Goal: Transaction & Acquisition: Purchase product/service

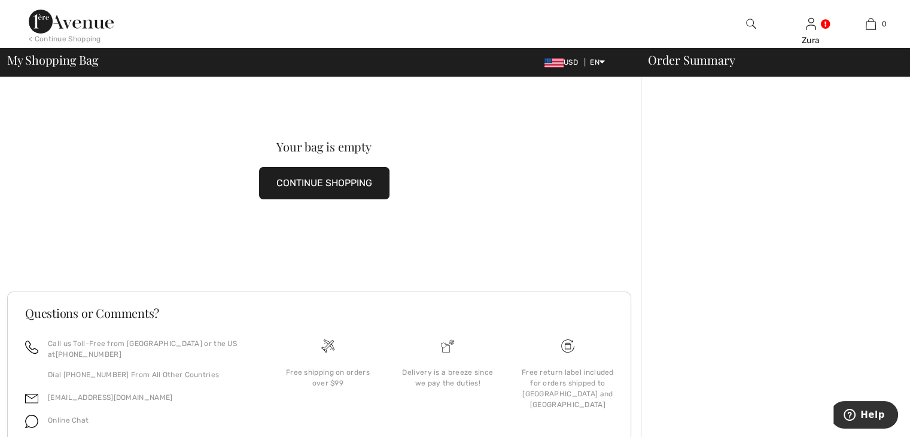
click at [748, 20] on img at bounding box center [751, 24] width 10 height 14
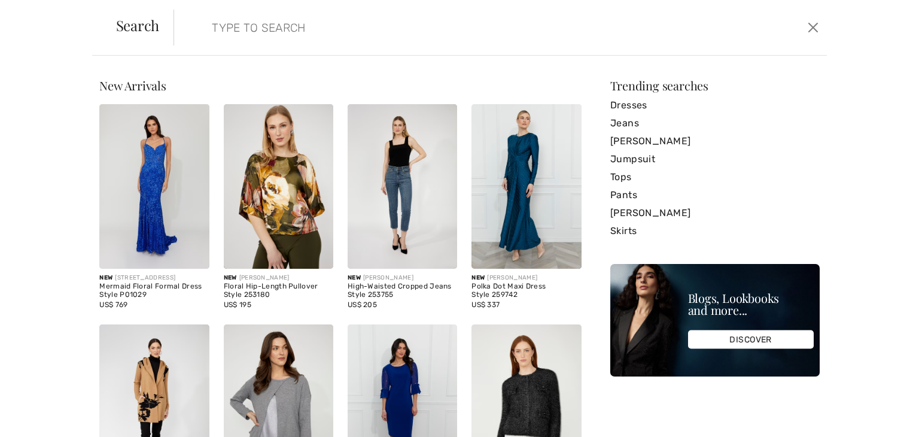
paste input "251040"
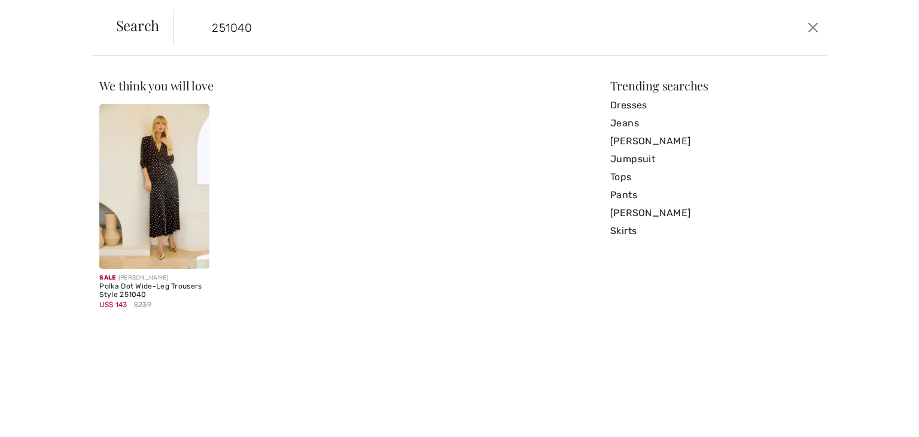
type input "251040"
click at [165, 163] on img at bounding box center [153, 186] width 109 height 165
click at [165, 206] on img at bounding box center [153, 186] width 109 height 165
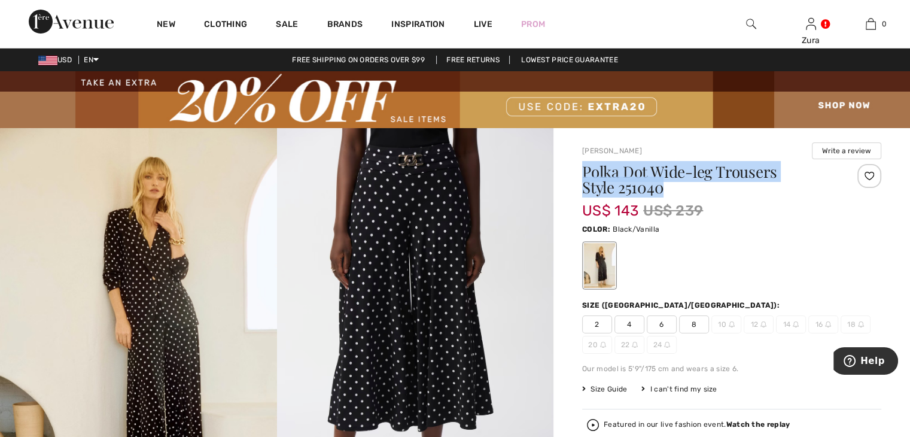
drag, startPoint x: 580, startPoint y: 166, endPoint x: 821, endPoint y: 196, distance: 242.9
copy h1 "Polka Dot Wide-leg Trousers Style 251040"
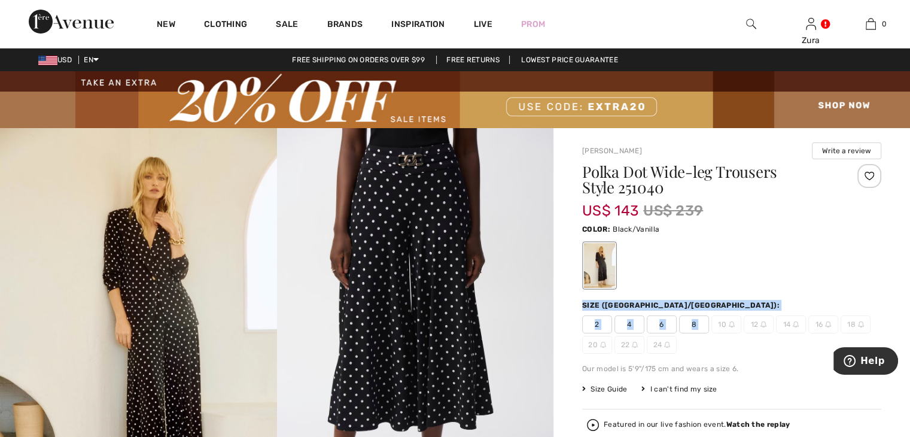
drag, startPoint x: 578, startPoint y: 307, endPoint x: 718, endPoint y: 316, distance: 139.7
copy div "Size ([GEOGRAPHIC_DATA]/[GEOGRAPHIC_DATA]): 2 4 6 8"
click at [877, 361] on span "Help" at bounding box center [872, 360] width 25 height 11
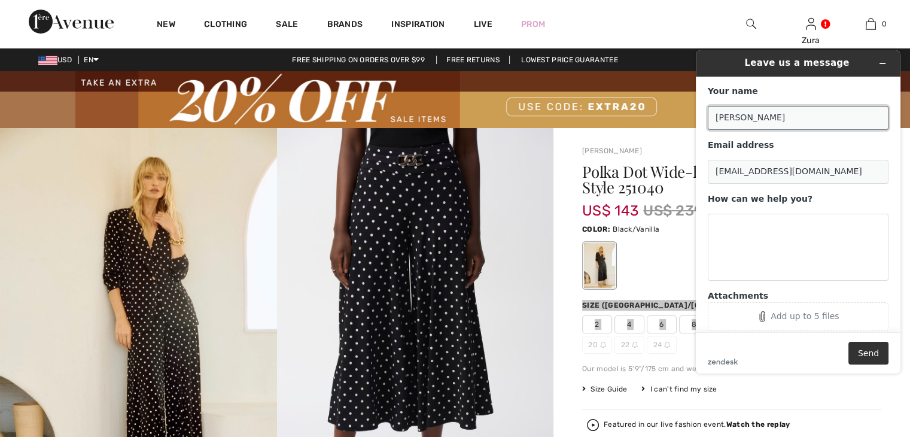
click at [749, 112] on input "[PERSON_NAME]" at bounding box center [798, 118] width 181 height 24
click at [749, 118] on input "[PERSON_NAME]" at bounding box center [798, 118] width 181 height 24
click at [797, 117] on input "[PERSON_NAME]" at bounding box center [798, 118] width 181 height 24
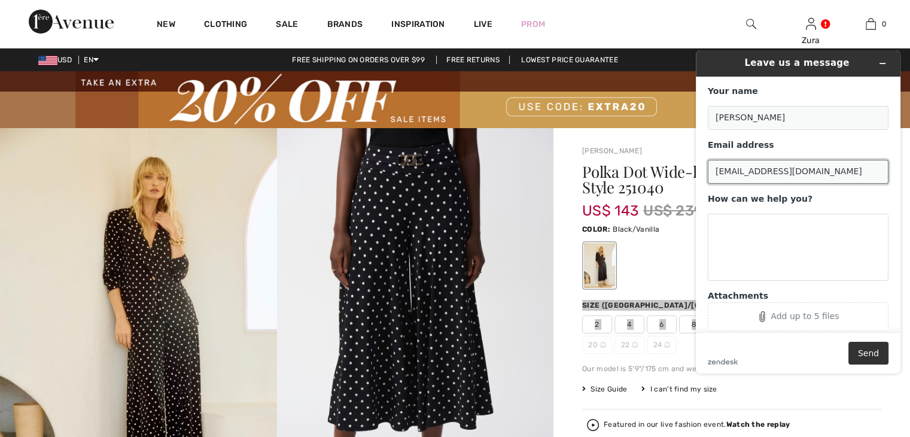
click at [824, 176] on input "[EMAIL_ADDRESS][DOMAIN_NAME]" at bounding box center [798, 172] width 181 height 24
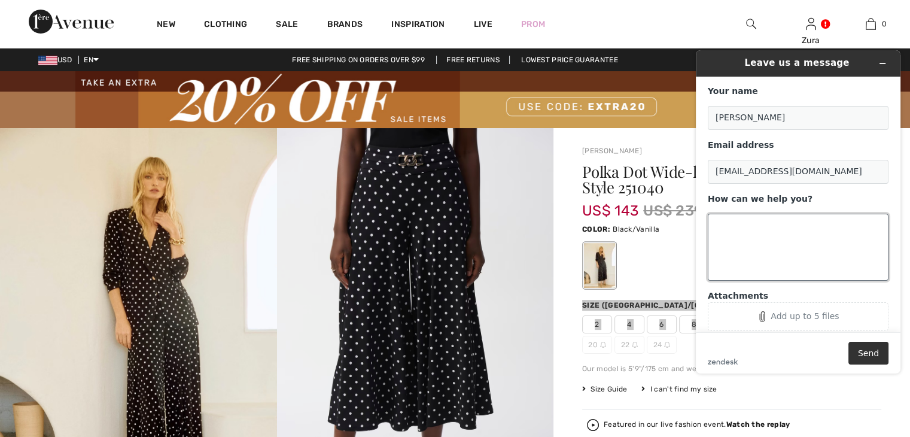
click at [729, 237] on textarea "How can we help you?" at bounding box center [798, 247] width 181 height 67
paste textarea "Size ([GEOGRAPHIC_DATA]/[GEOGRAPHIC_DATA]): 2 4 6 8"
drag, startPoint x: 714, startPoint y: 242, endPoint x: 728, endPoint y: 284, distance: 44.8
click at [728, 284] on div "Your name [PERSON_NAME] Email address [EMAIL_ADDRESS][DOMAIN_NAME] How can we h…" at bounding box center [798, 208] width 181 height 245
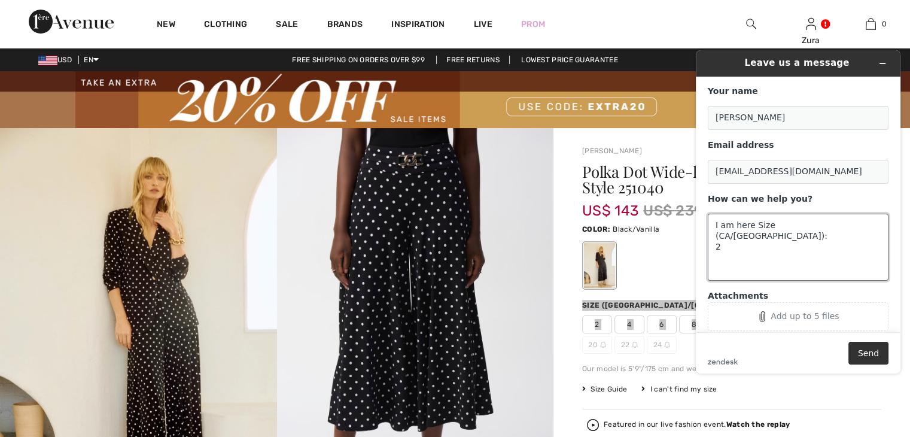
scroll to position [0, 0]
drag, startPoint x: 854, startPoint y: 102, endPoint x: 852, endPoint y: 93, distance: 8.5
click at [854, 105] on div "Your name [PERSON_NAME]" at bounding box center [798, 108] width 181 height 44
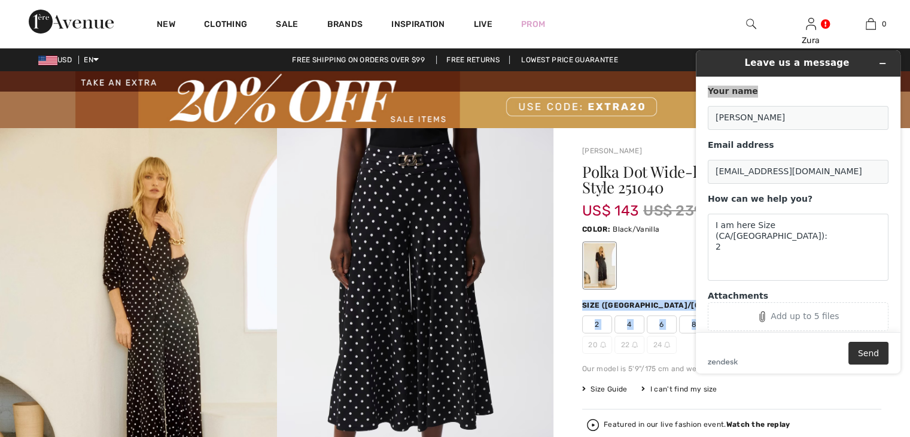
drag, startPoint x: 579, startPoint y: 163, endPoint x: 1, endPoint y: 188, distance: 579.1
copy div "Polka Dot Wide-leg Trousers Style 251040 US$ 143 US$ 239 Color: Black/Vanilla"
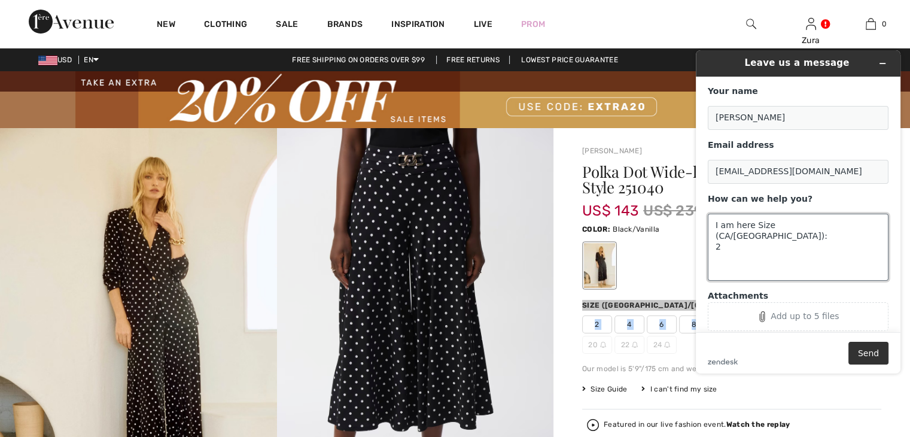
drag, startPoint x: 729, startPoint y: 238, endPoint x: 709, endPoint y: 239, distance: 20.4
click at [709, 239] on textarea "I am here Size (CA/[GEOGRAPHIC_DATA]): 2" at bounding box center [798, 247] width 181 height 67
click at [714, 238] on textarea "I am here Size (CA/[GEOGRAPHIC_DATA]): 2" at bounding box center [798, 247] width 181 height 67
drag, startPoint x: 713, startPoint y: 241, endPoint x: 720, endPoint y: 253, distance: 14.3
click at [720, 252] on textarea "I am here Size ([GEOGRAPHIC_DATA]/[GEOGRAPHIC_DATA]):" at bounding box center [798, 247] width 181 height 67
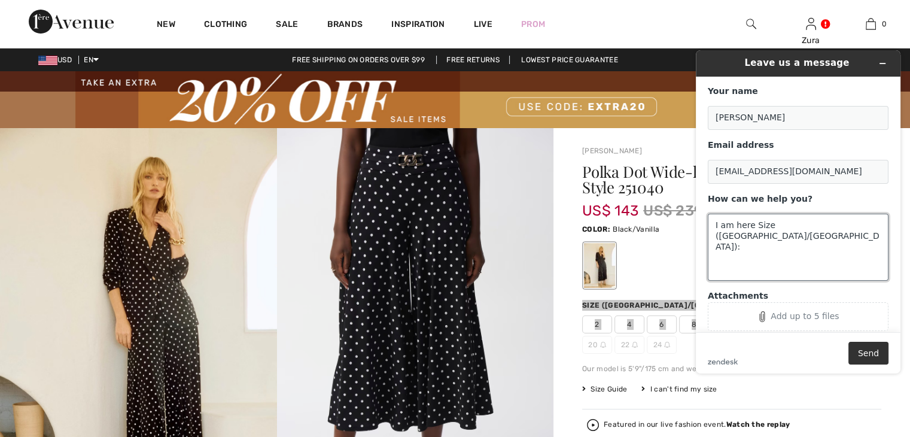
paste textarea "Polka Dot Wide-leg Trousers Style 251040 US$ 143US$ 239 Color: Black/Vanilla"
drag, startPoint x: 759, startPoint y: 246, endPoint x: 799, endPoint y: 248, distance: 40.8
click at [799, 248] on textarea "I am here Size (CA/[GEOGRAPHIC_DATA]): Polka Dot Wide-leg Trousers Style 251040…" at bounding box center [798, 247] width 181 height 67
click at [797, 261] on textarea "I am here Size (CA/[GEOGRAPHIC_DATA]): Polka Dot Wide-leg Trousers Style 251040…" at bounding box center [798, 247] width 181 height 67
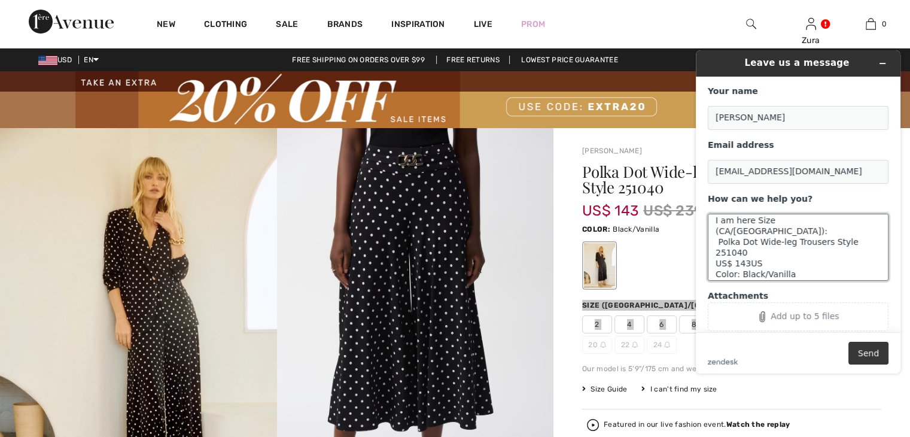
type textarea "I am here Size (CA/[GEOGRAPHIC_DATA]): Polka Dot Wide-leg Trousers Style 251040…"
click at [857, 359] on button "Send" at bounding box center [868, 353] width 40 height 23
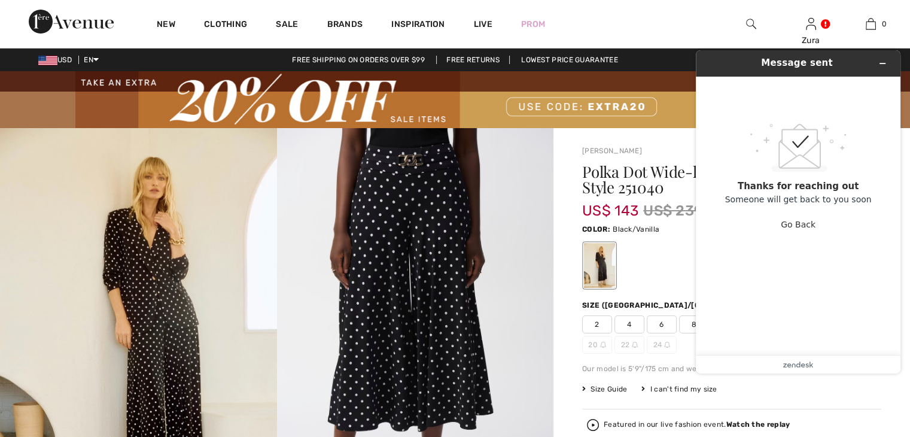
click at [675, 259] on div at bounding box center [731, 265] width 299 height 50
click at [675, 293] on div "Polka Dot Wide-leg Trousers Style 251040 US$ 143 US$ 239 Color: Black/Vanilla S…" at bounding box center [731, 374] width 299 height 421
click at [886, 64] on icon "Minimize widget" at bounding box center [882, 63] width 8 height 8
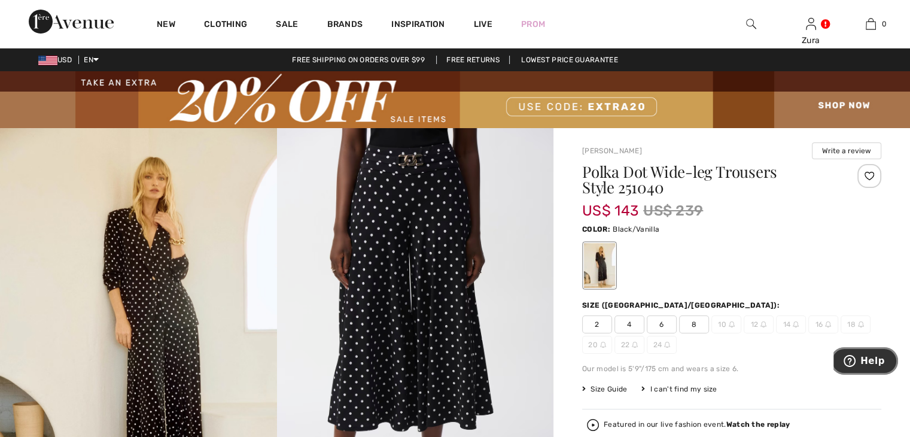
click at [876, 363] on span "Help" at bounding box center [872, 360] width 25 height 11
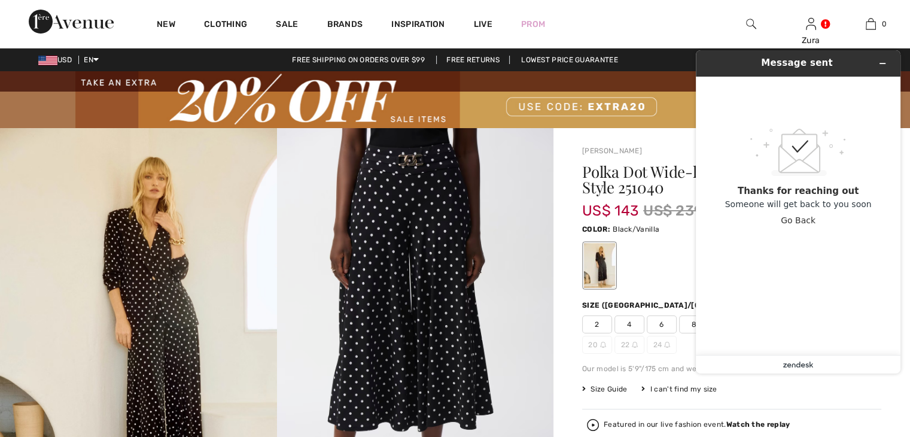
click at [795, 363] on icon "zendesk .cls-1{fill:#03363d;}" at bounding box center [798, 364] width 30 height 6
click at [657, 284] on div at bounding box center [731, 265] width 299 height 50
click at [880, 64] on icon "Minimize widget" at bounding box center [882, 63] width 8 height 8
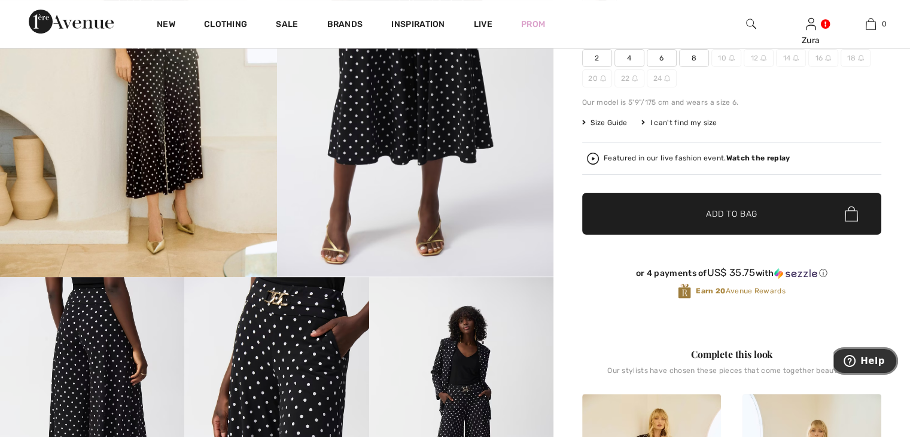
scroll to position [172, 0]
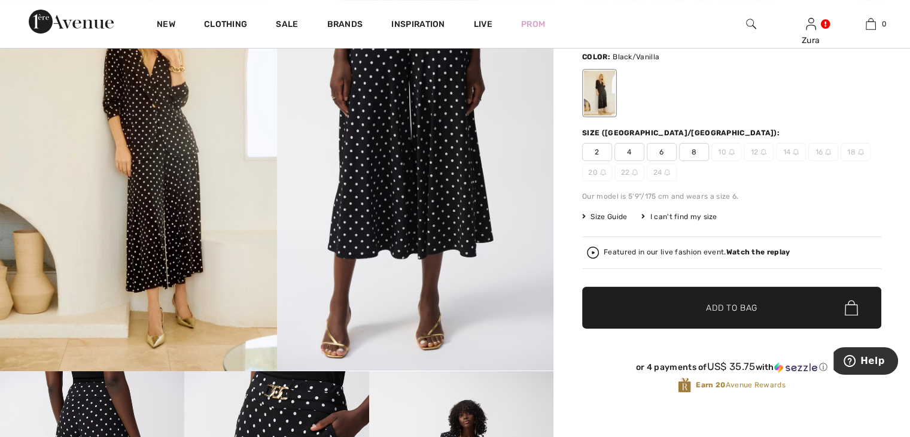
click at [696, 153] on span "8" at bounding box center [694, 152] width 30 height 18
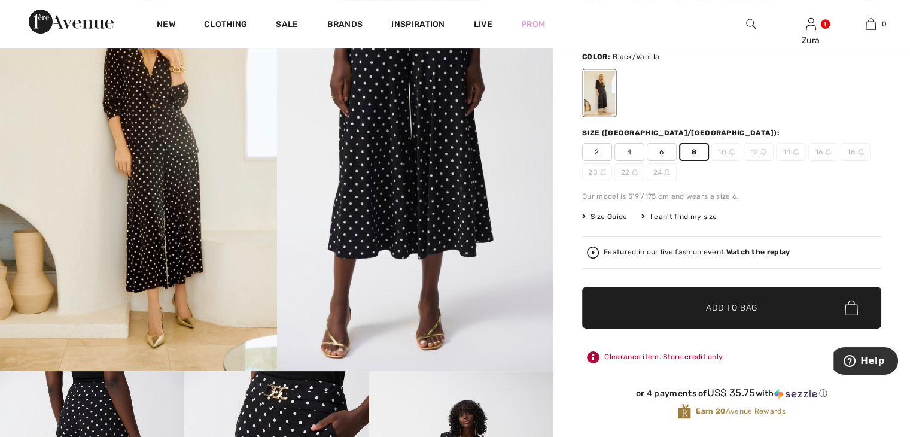
click at [852, 307] on img at bounding box center [851, 308] width 13 height 16
